Goal: Obtain resource: Obtain resource

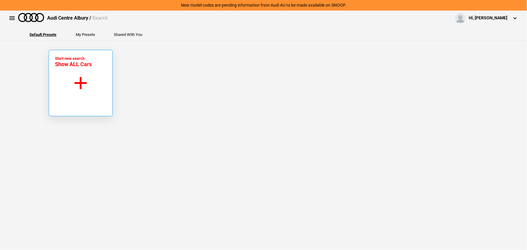
click at [80, 82] on button "Start new search Show ALL Cars" at bounding box center [81, 83] width 64 height 66
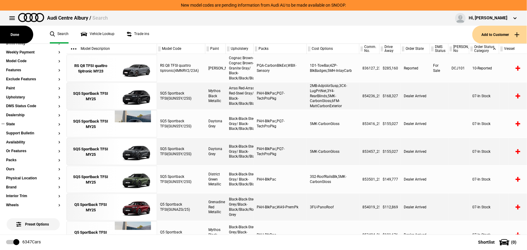
scroll to position [82, 0]
click at [14, 171] on section "Ours" at bounding box center [33, 171] width 54 height 9
click at [12, 171] on section "Ours" at bounding box center [33, 171] width 54 height 9
click at [12, 169] on button "Ours" at bounding box center [33, 169] width 54 height 4
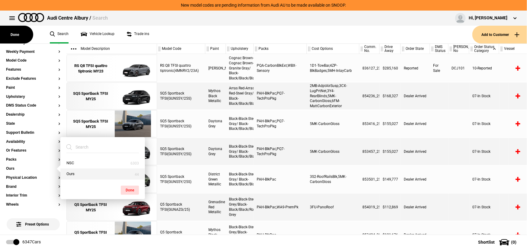
click at [70, 175] on button "Ours" at bounding box center [102, 174] width 85 height 11
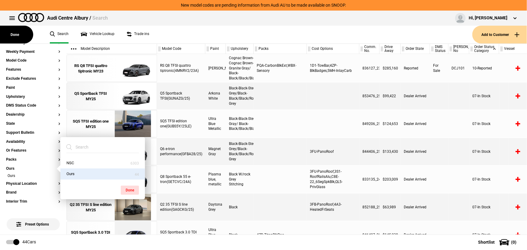
click at [279, 166] on div at bounding box center [280, 179] width 53 height 27
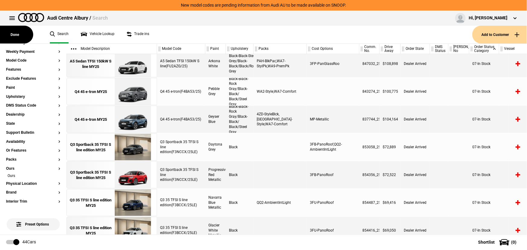
scroll to position [275, 0]
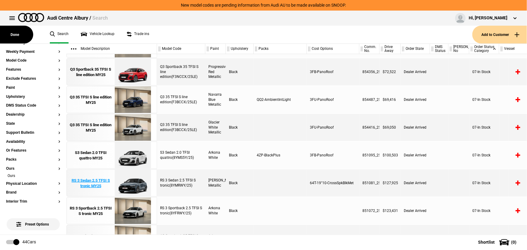
click at [83, 183] on div "RS 3 Sedan 2.5 TFSI S tronic MY25" at bounding box center [91, 183] width 42 height 11
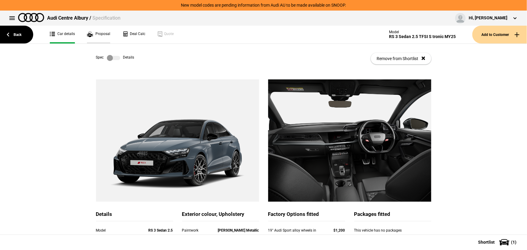
click at [95, 37] on link "Proposal" at bounding box center [98, 35] width 23 height 18
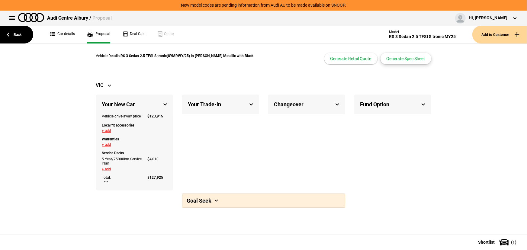
click at [405, 56] on button "Generate Spec Sheet" at bounding box center [406, 58] width 51 height 11
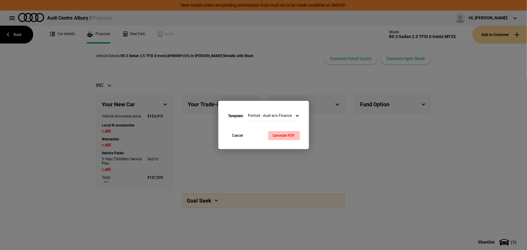
click at [283, 139] on button "Generate PDF" at bounding box center [284, 135] width 32 height 9
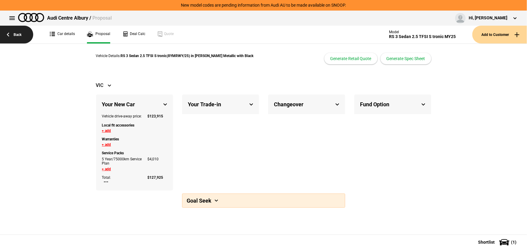
click at [17, 37] on link "Back" at bounding box center [16, 35] width 33 height 18
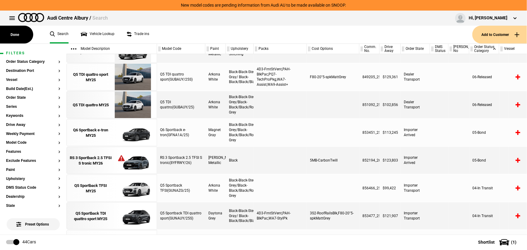
scroll to position [547, 0]
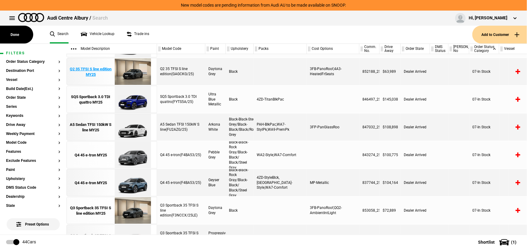
click at [94, 74] on div "Q2 35 TFSI S line edition MY25" at bounding box center [91, 71] width 42 height 11
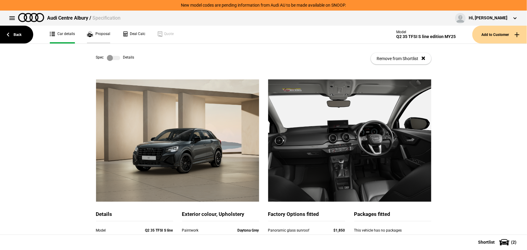
click at [102, 36] on link "Proposal" at bounding box center [98, 35] width 23 height 18
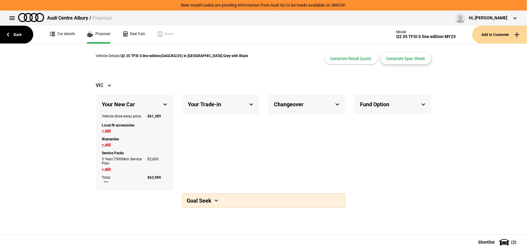
click at [403, 53] on button "Generate Spec Sheet" at bounding box center [406, 58] width 51 height 11
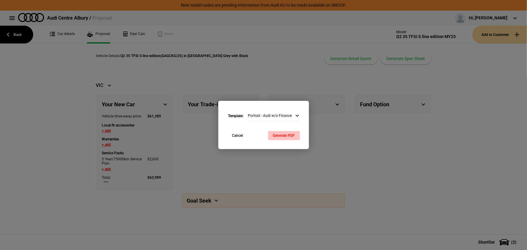
click at [293, 134] on button "Generate PDF" at bounding box center [284, 135] width 32 height 9
